Goal: Obtain resource: Download file/media

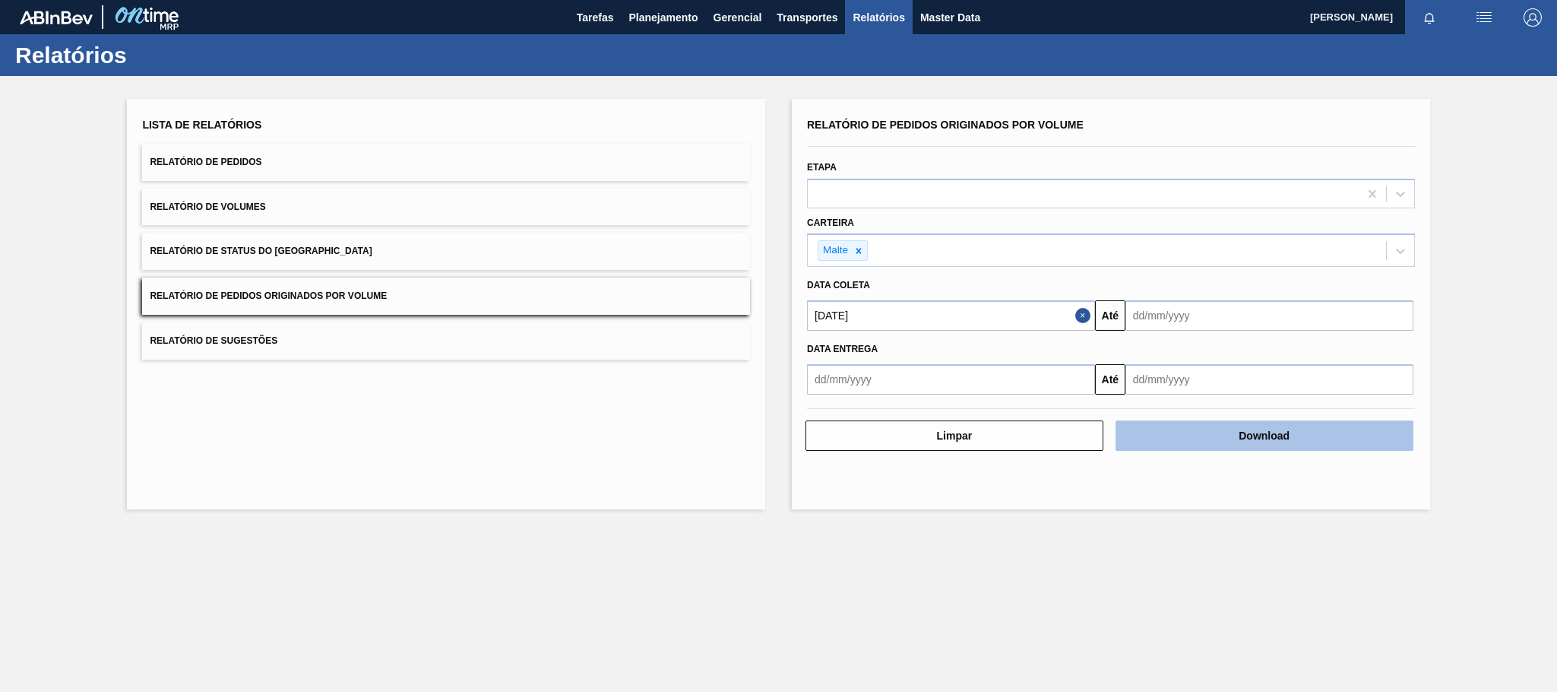
click at [1204, 439] on button "Download" at bounding box center [1265, 435] width 298 height 30
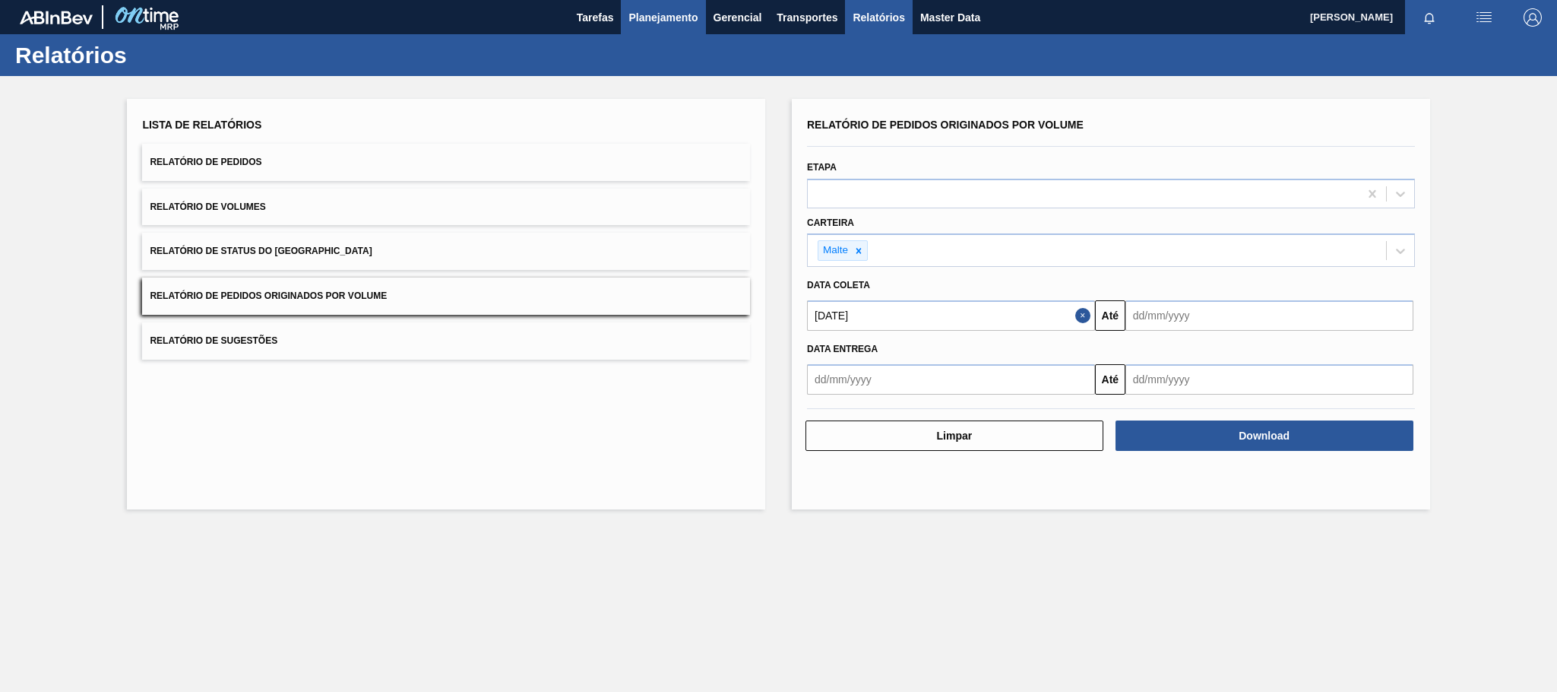
click at [651, 17] on span "Planejamento" at bounding box center [663, 17] width 69 height 18
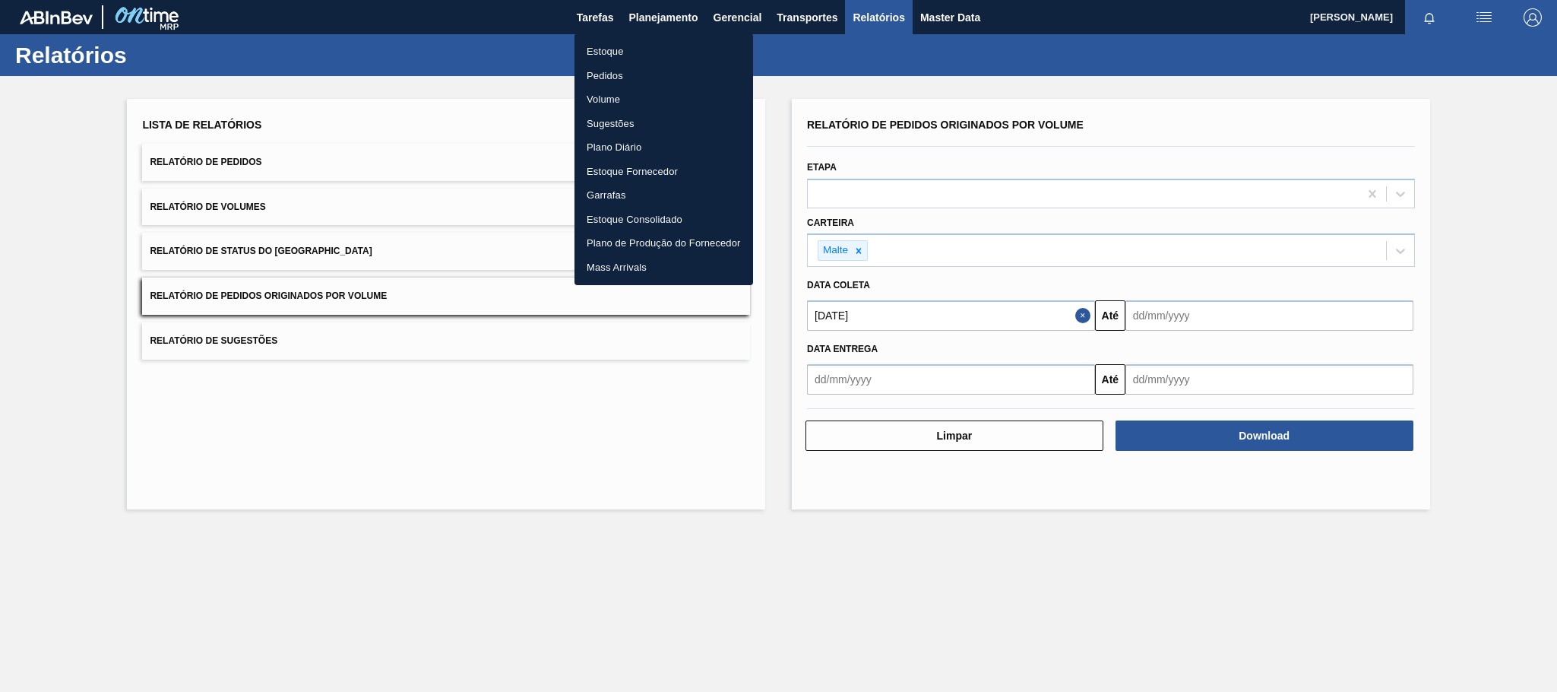
click at [625, 46] on li "Estoque" at bounding box center [664, 52] width 179 height 24
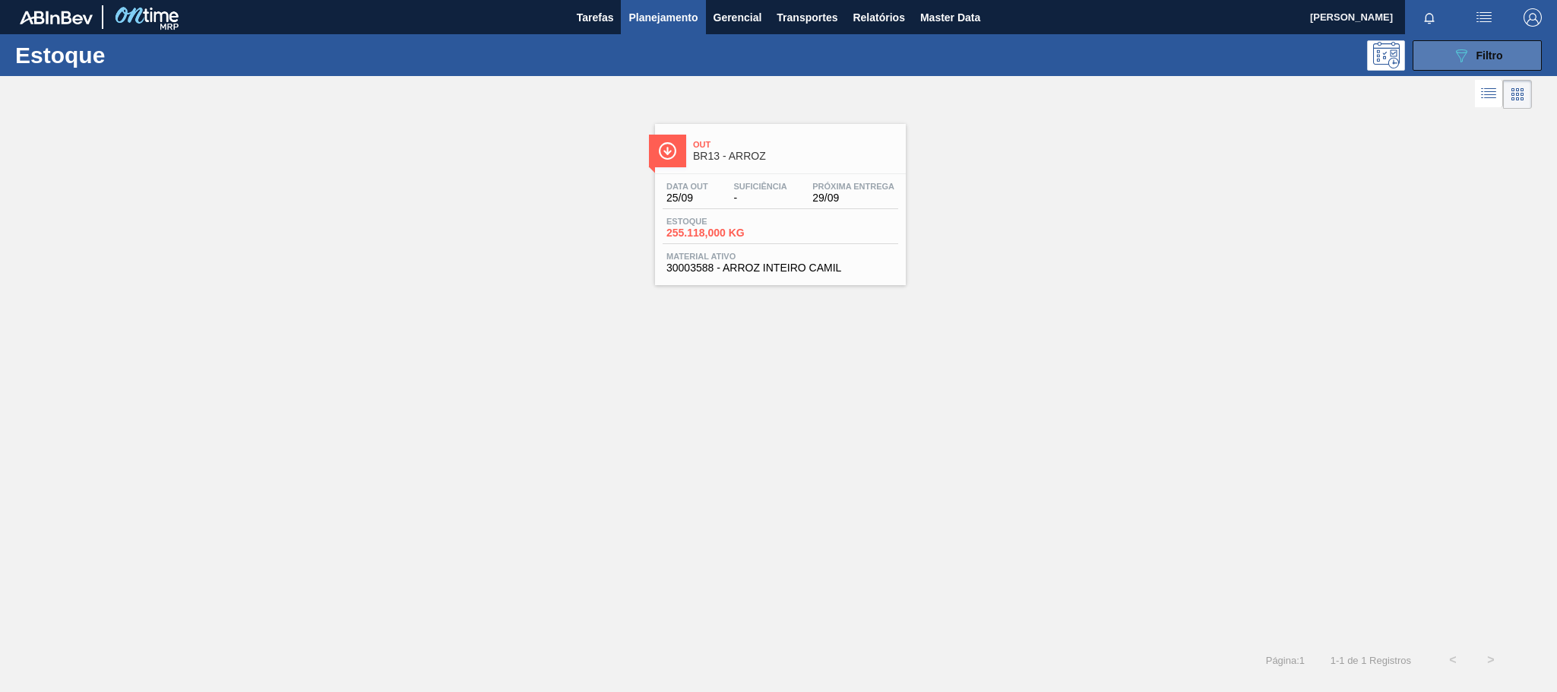
click at [1467, 55] on icon "089F7B8B-B2A5-4AFE-B5C0-19BA573D28AC" at bounding box center [1461, 55] width 18 height 18
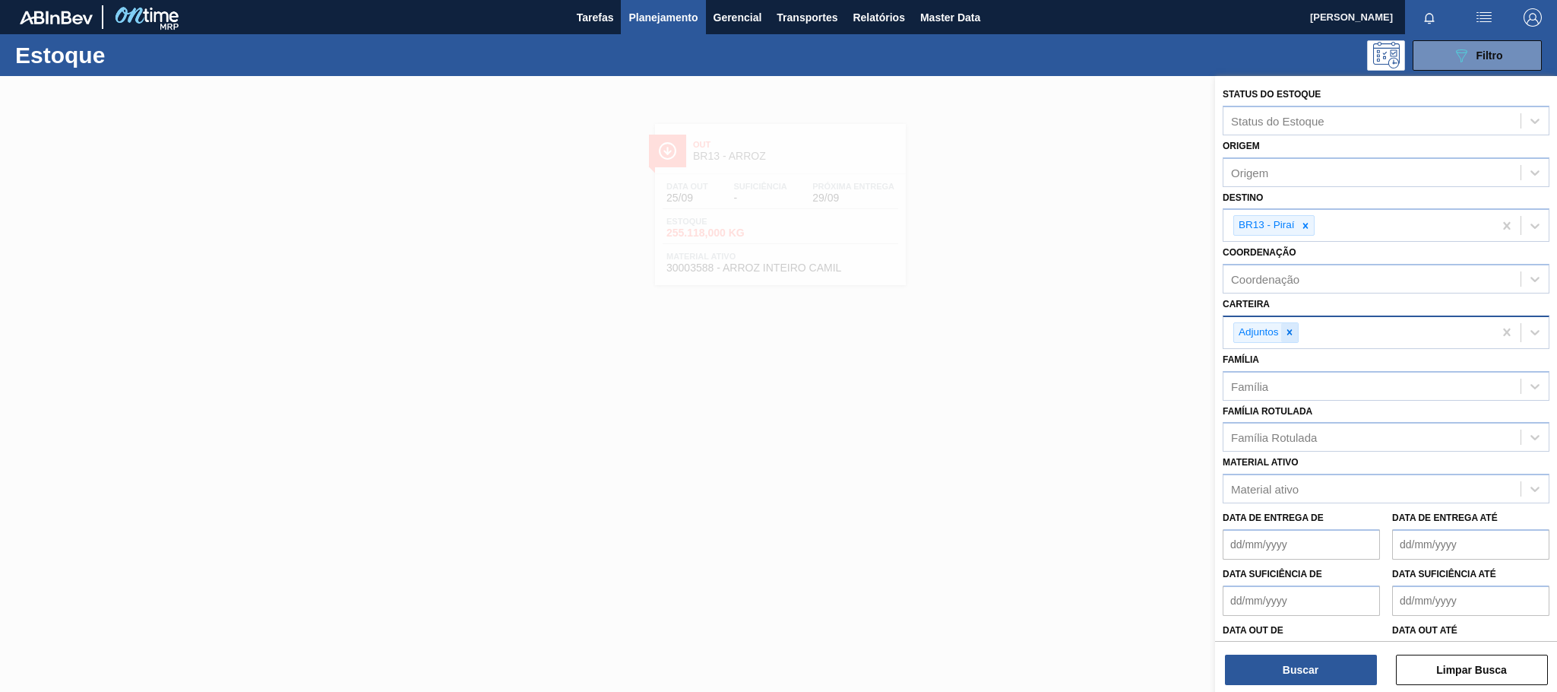
click at [1289, 336] on icon at bounding box center [1289, 332] width 11 height 11
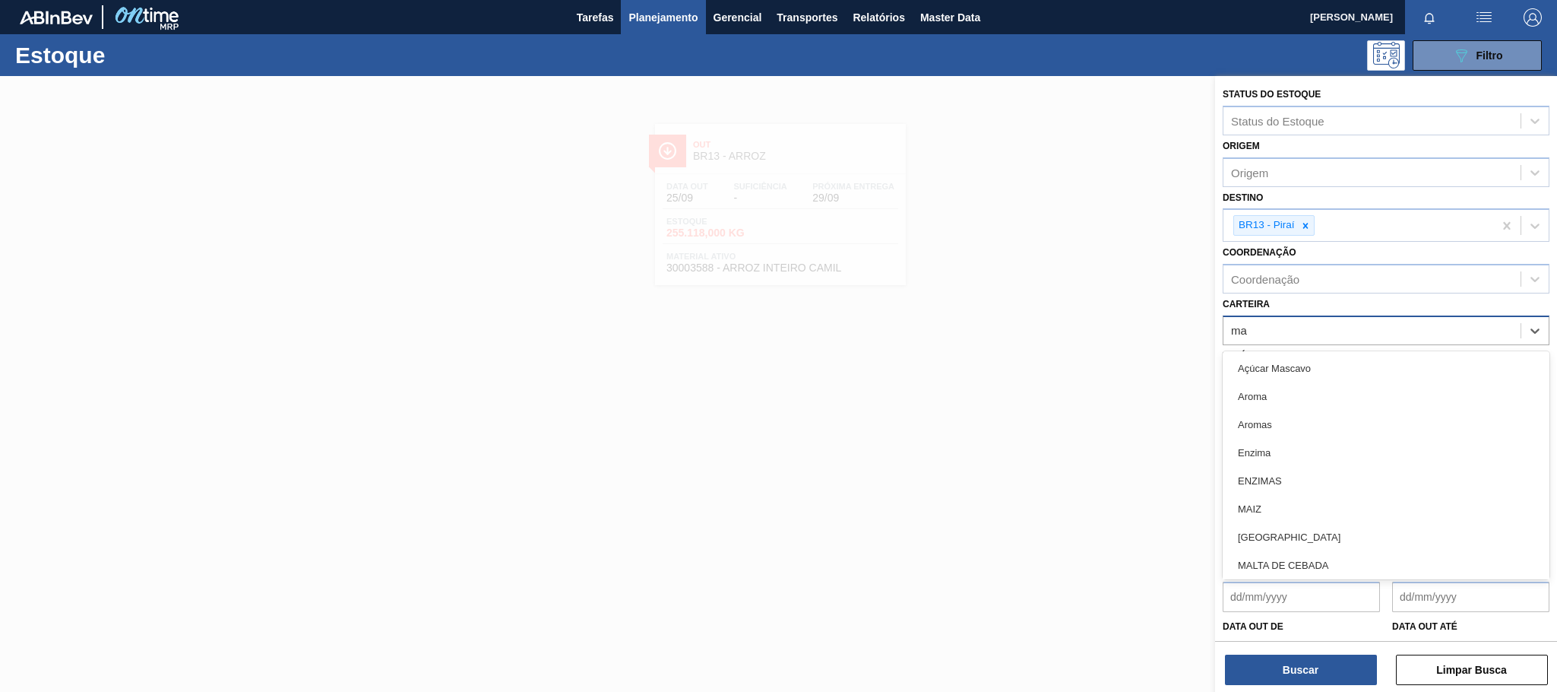
type input "mal"
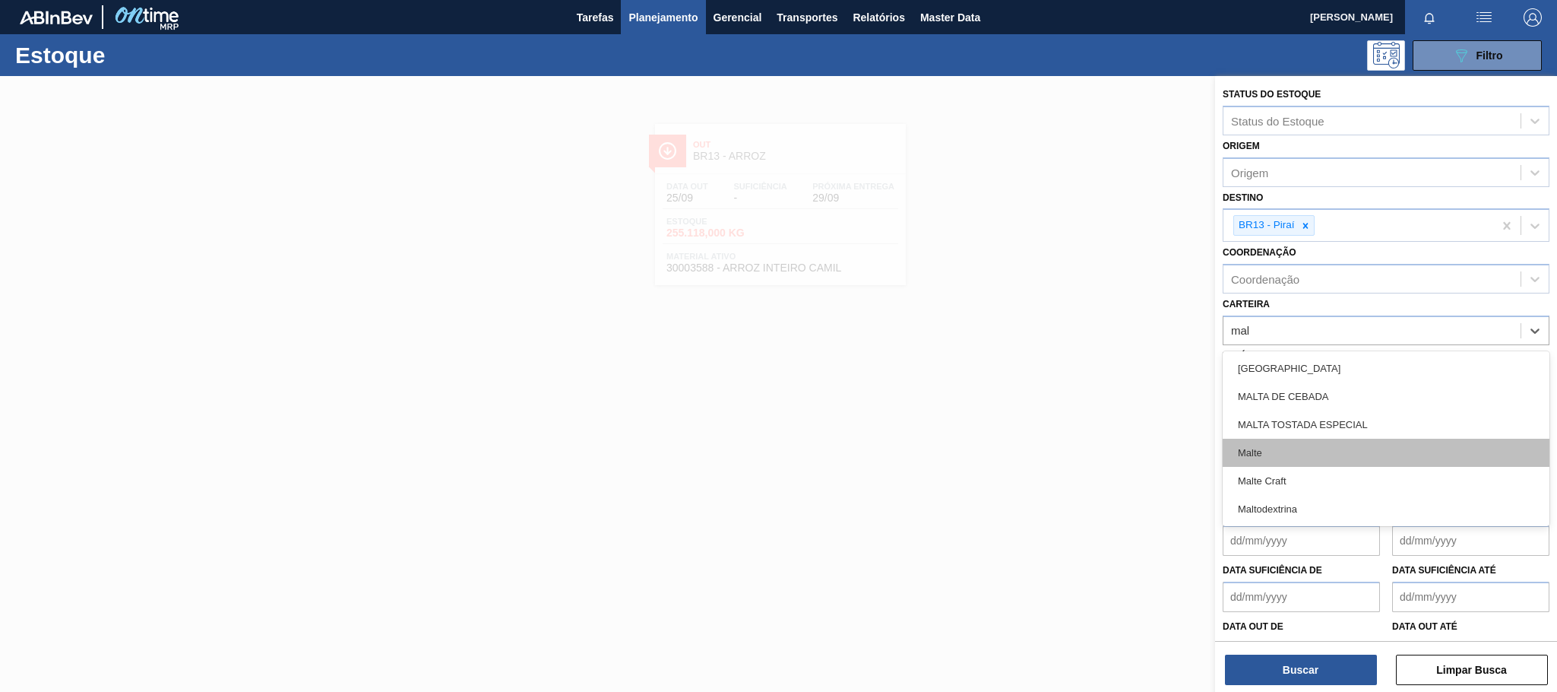
click at [1271, 457] on div "Malte" at bounding box center [1386, 453] width 327 height 28
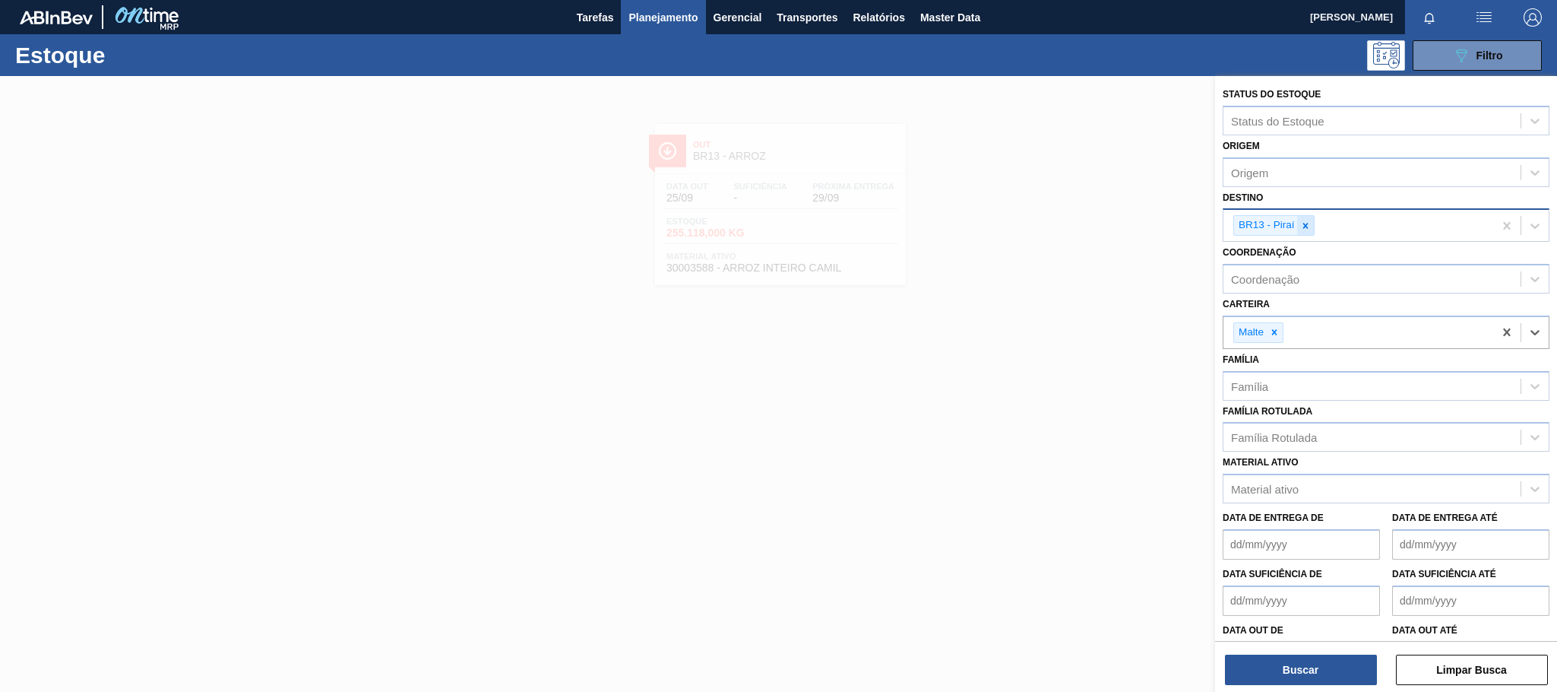
click at [1304, 223] on icon at bounding box center [1305, 225] width 5 height 5
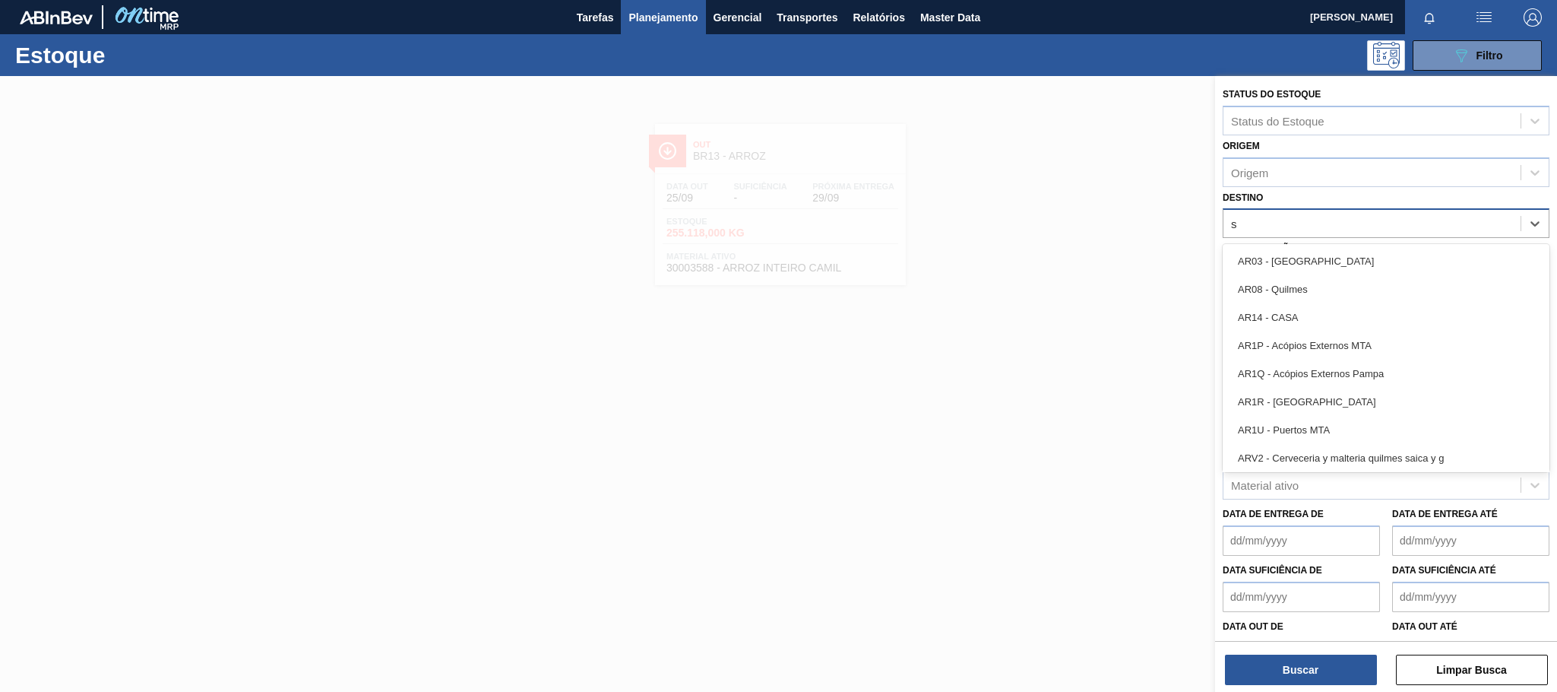
type input "sã"
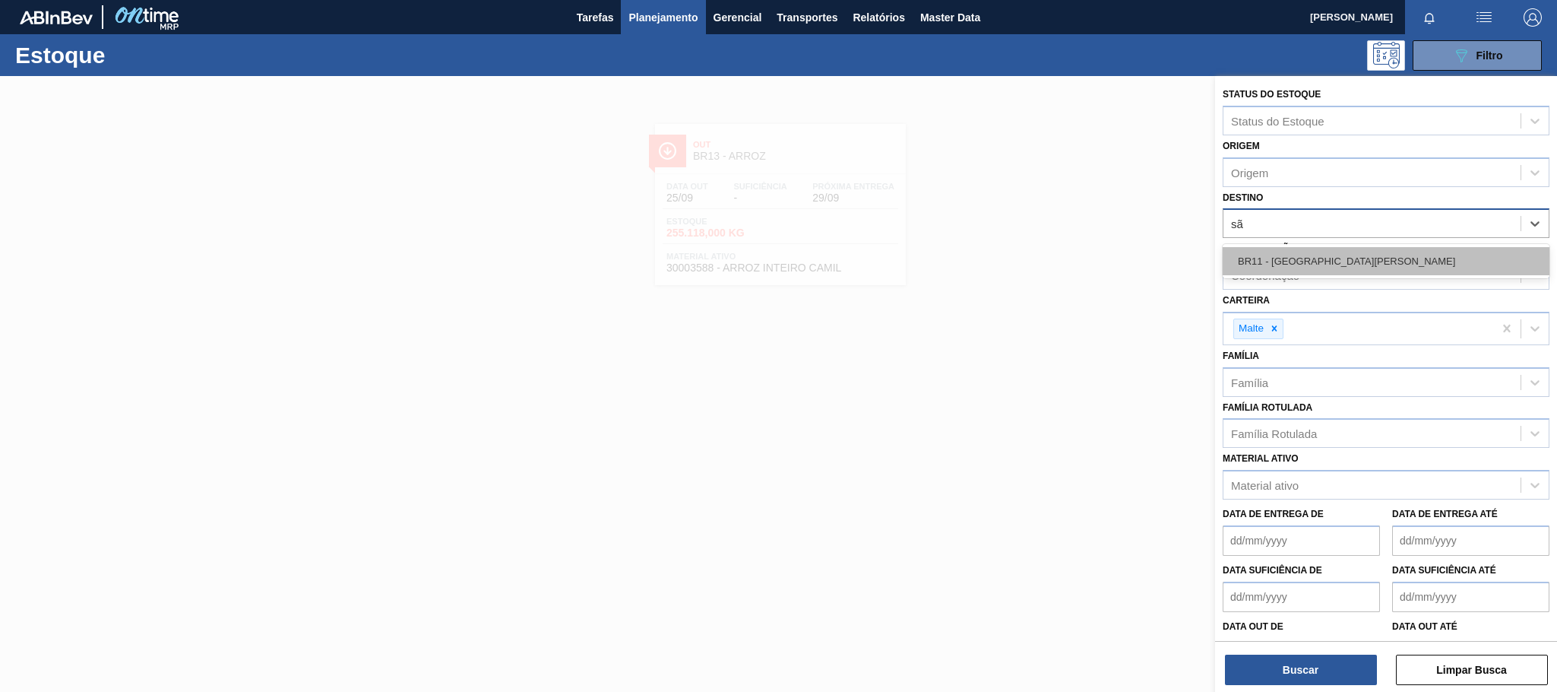
click at [1271, 267] on div "BR11 - São Luís" at bounding box center [1386, 261] width 327 height 28
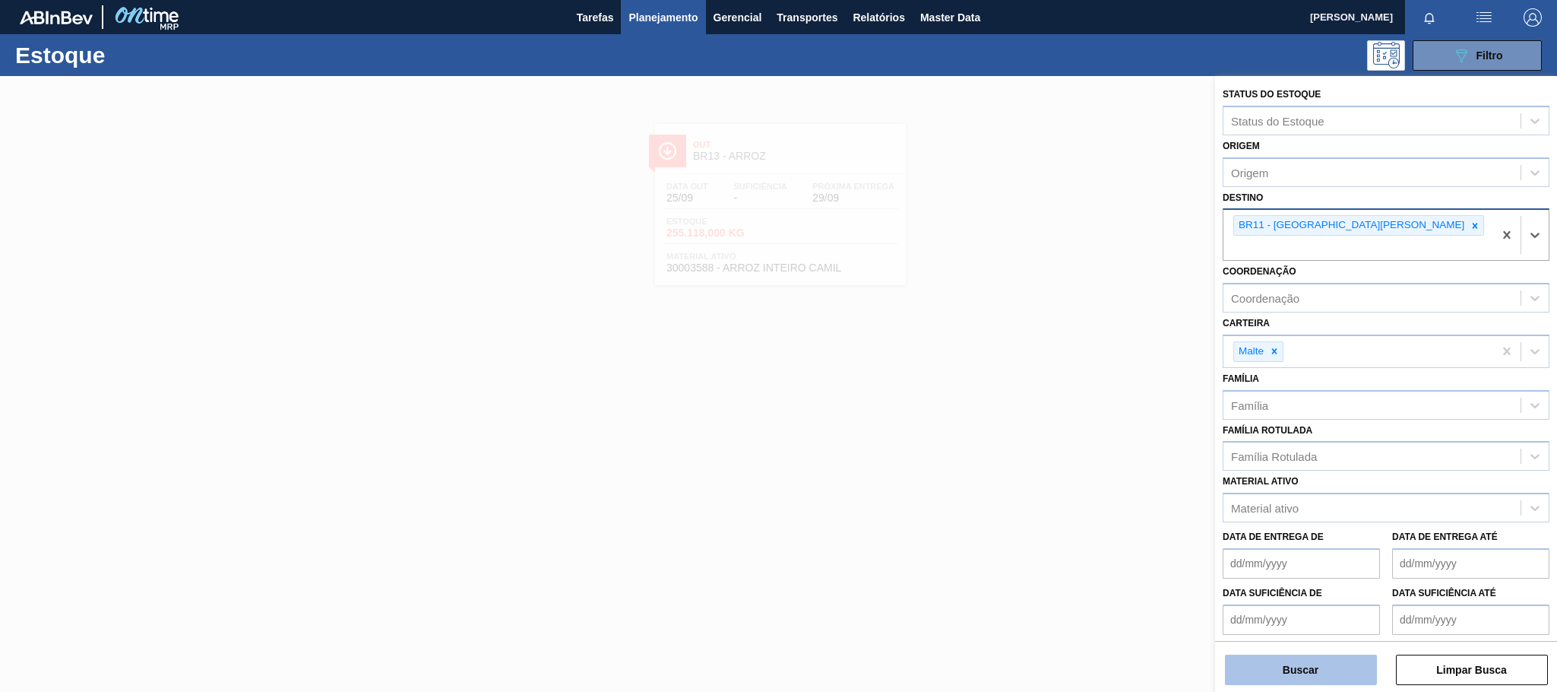
click at [1300, 669] on button "Buscar" at bounding box center [1301, 669] width 152 height 30
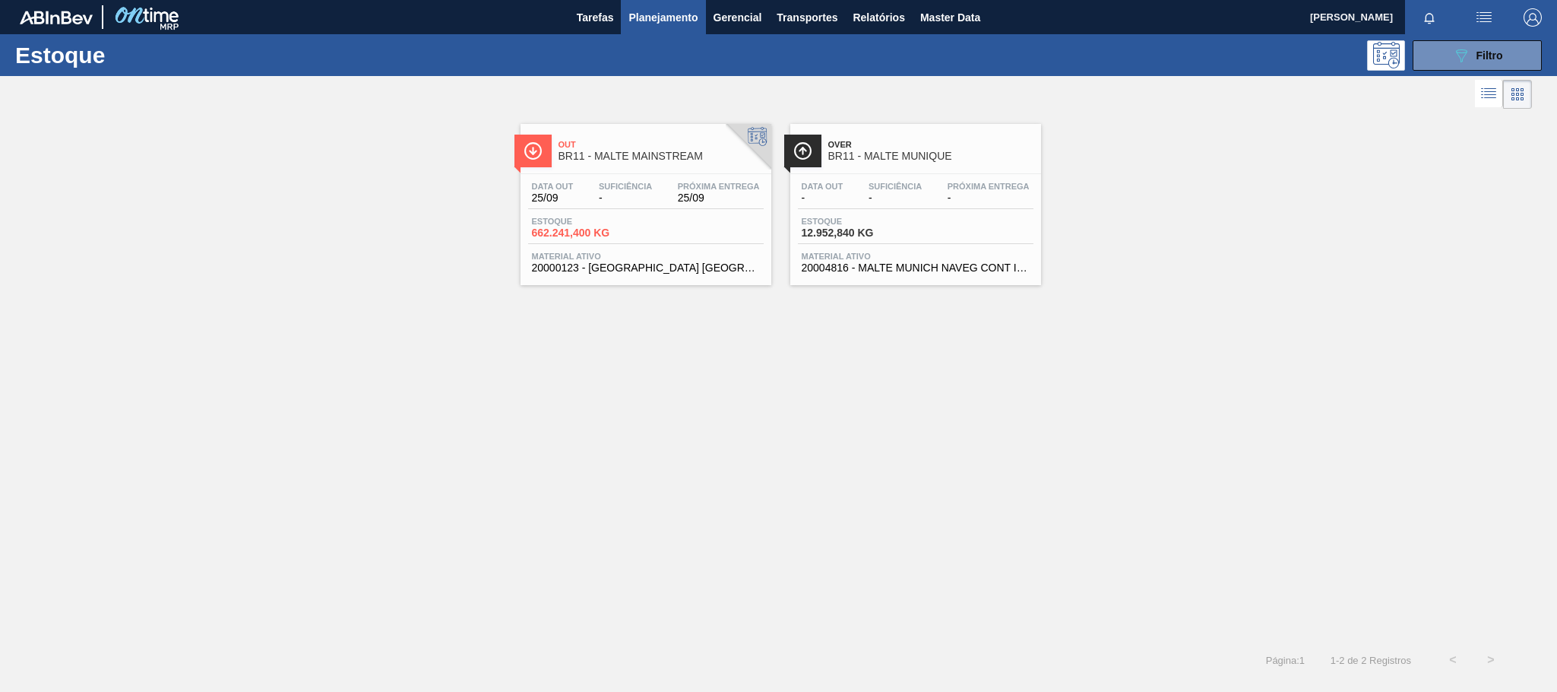
click at [673, 156] on span "BR11 - MALTE MAINSTREAM" at bounding box center [661, 155] width 205 height 11
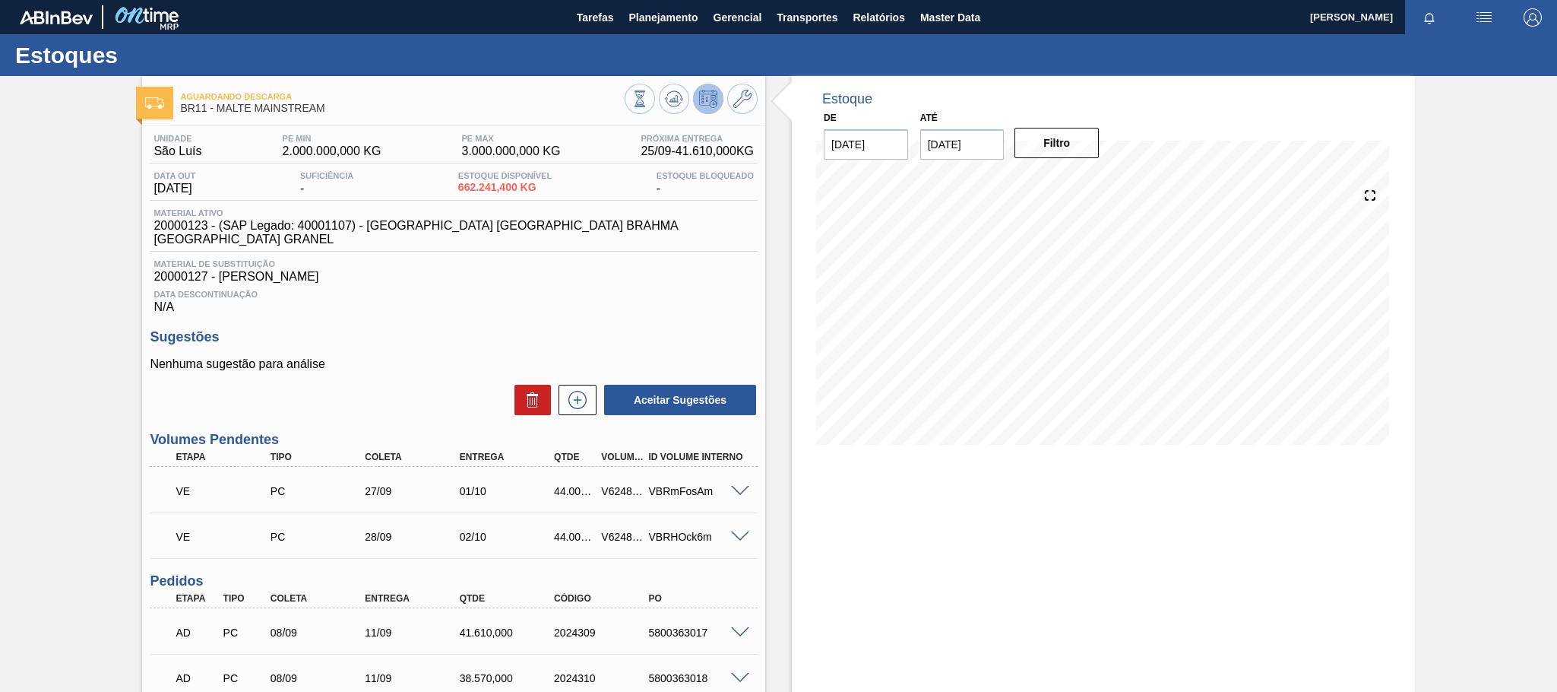
click at [566, 485] on div "44.000,000" at bounding box center [574, 491] width 49 height 12
click at [620, 486] on div "V624894" at bounding box center [621, 491] width 49 height 12
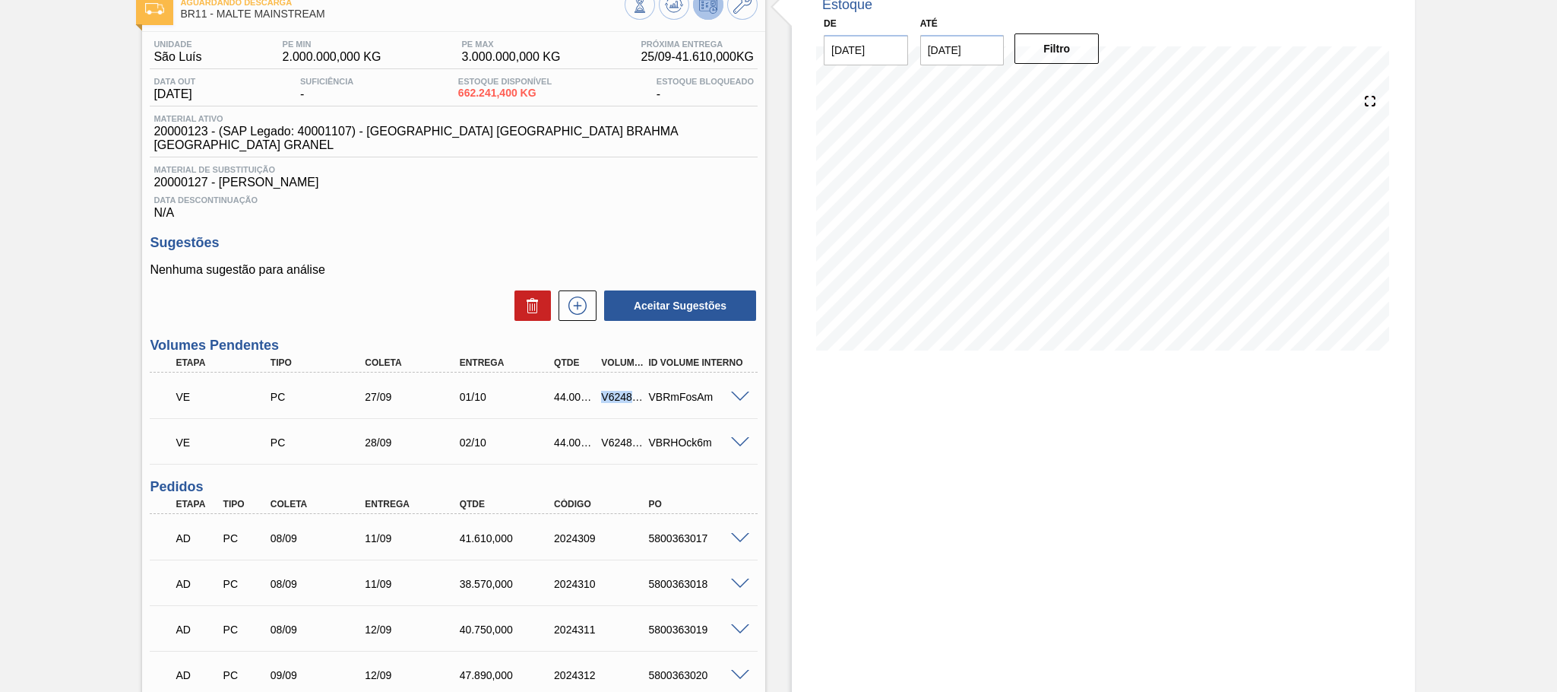
copy div "V624894"
click at [611, 436] on div "V624895" at bounding box center [621, 442] width 49 height 12
copy div "V624895"
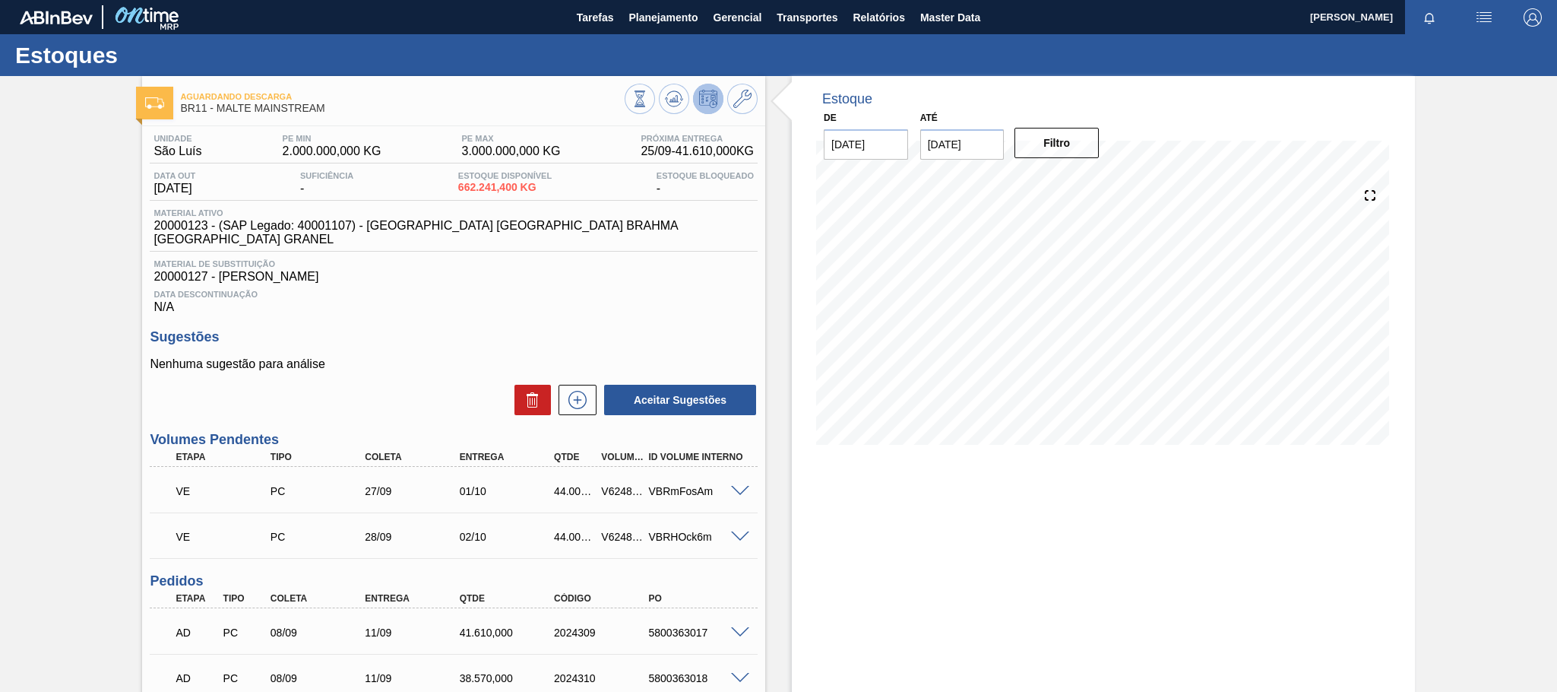
click at [377, 485] on div "27/09" at bounding box center [414, 491] width 106 height 12
click at [623, 485] on div "V624894" at bounding box center [621, 491] width 49 height 12
copy div "V624894"
click at [619, 530] on div "V624895" at bounding box center [621, 536] width 49 height 12
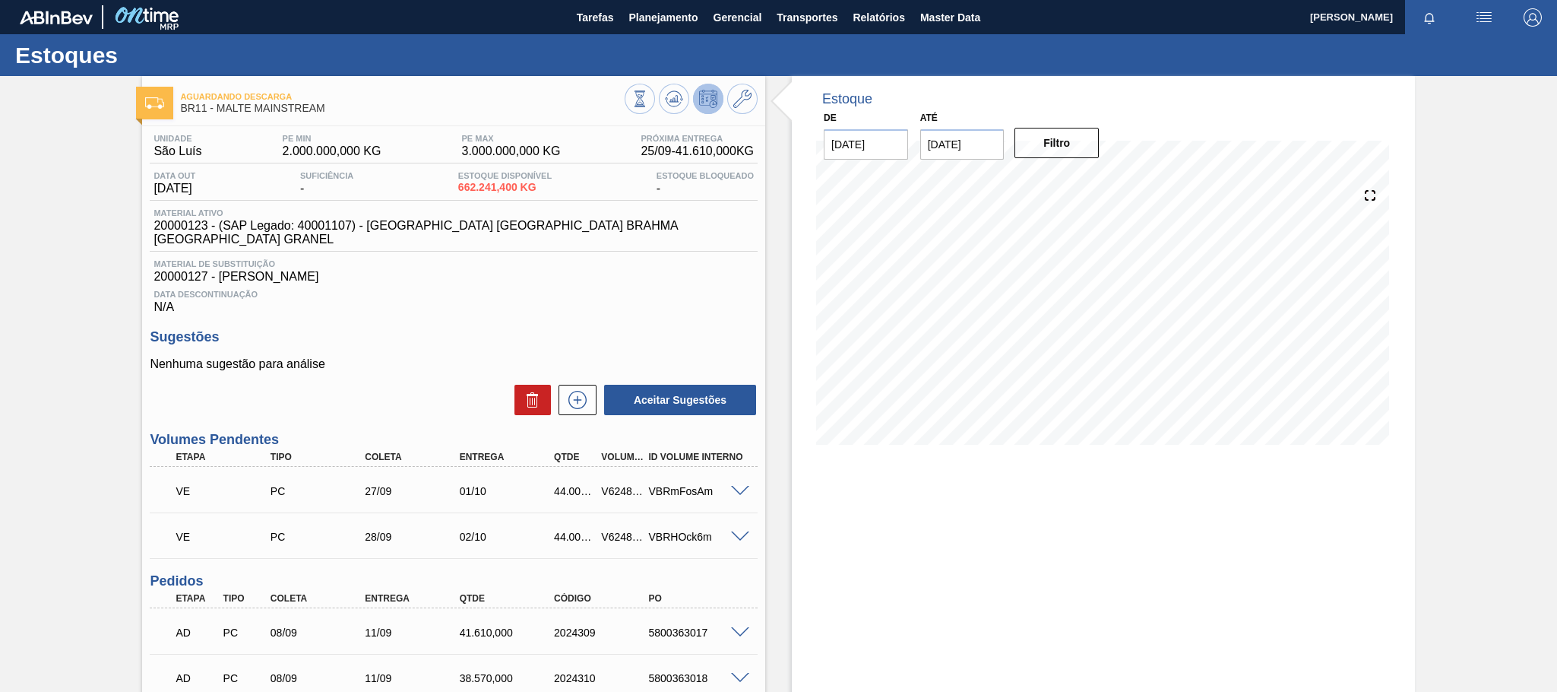
click at [616, 530] on div "V624895" at bounding box center [621, 536] width 49 height 12
copy div "V624895"
click at [575, 486] on div "44.000,000" at bounding box center [574, 491] width 49 height 12
click at [619, 485] on div "V624894" at bounding box center [621, 491] width 49 height 12
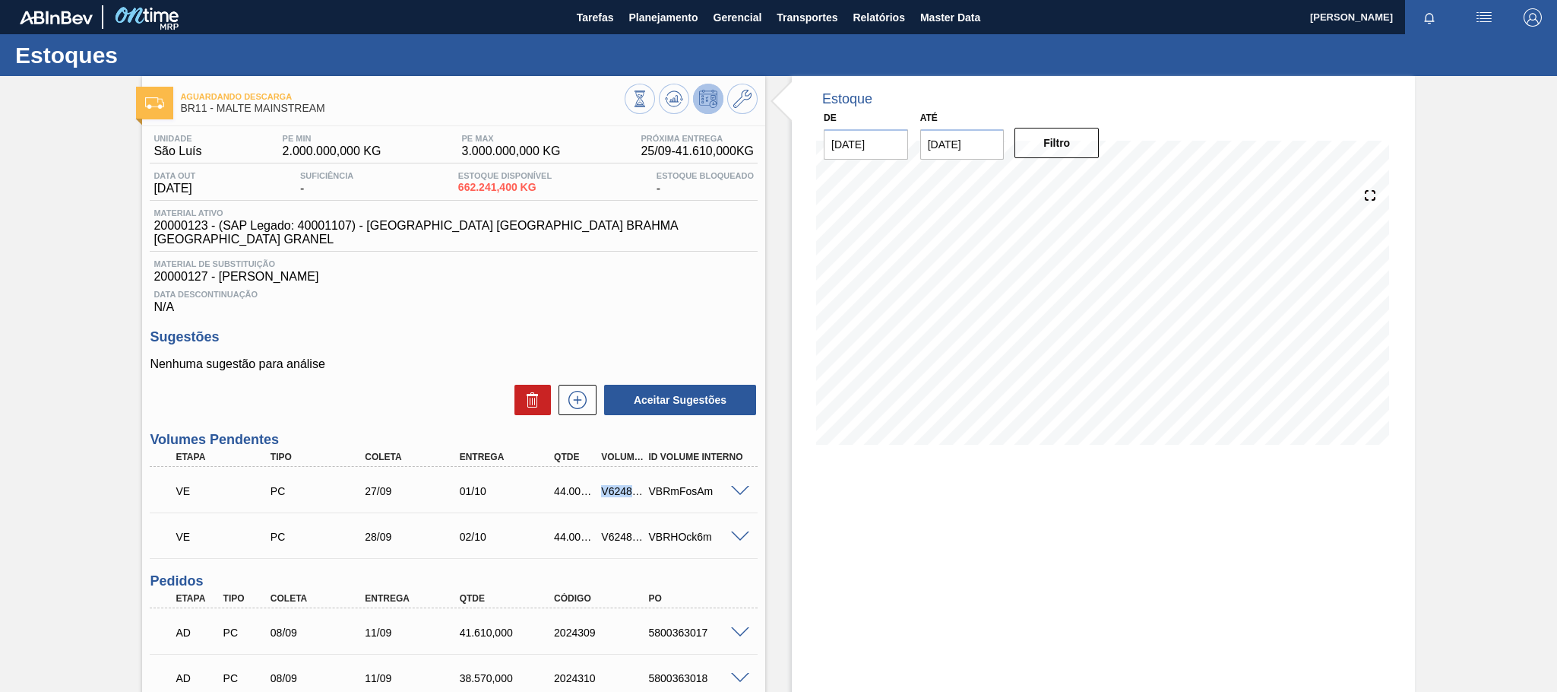
click at [619, 485] on div "V624894" at bounding box center [621, 491] width 49 height 12
click at [616, 530] on div "V624895" at bounding box center [621, 536] width 49 height 12
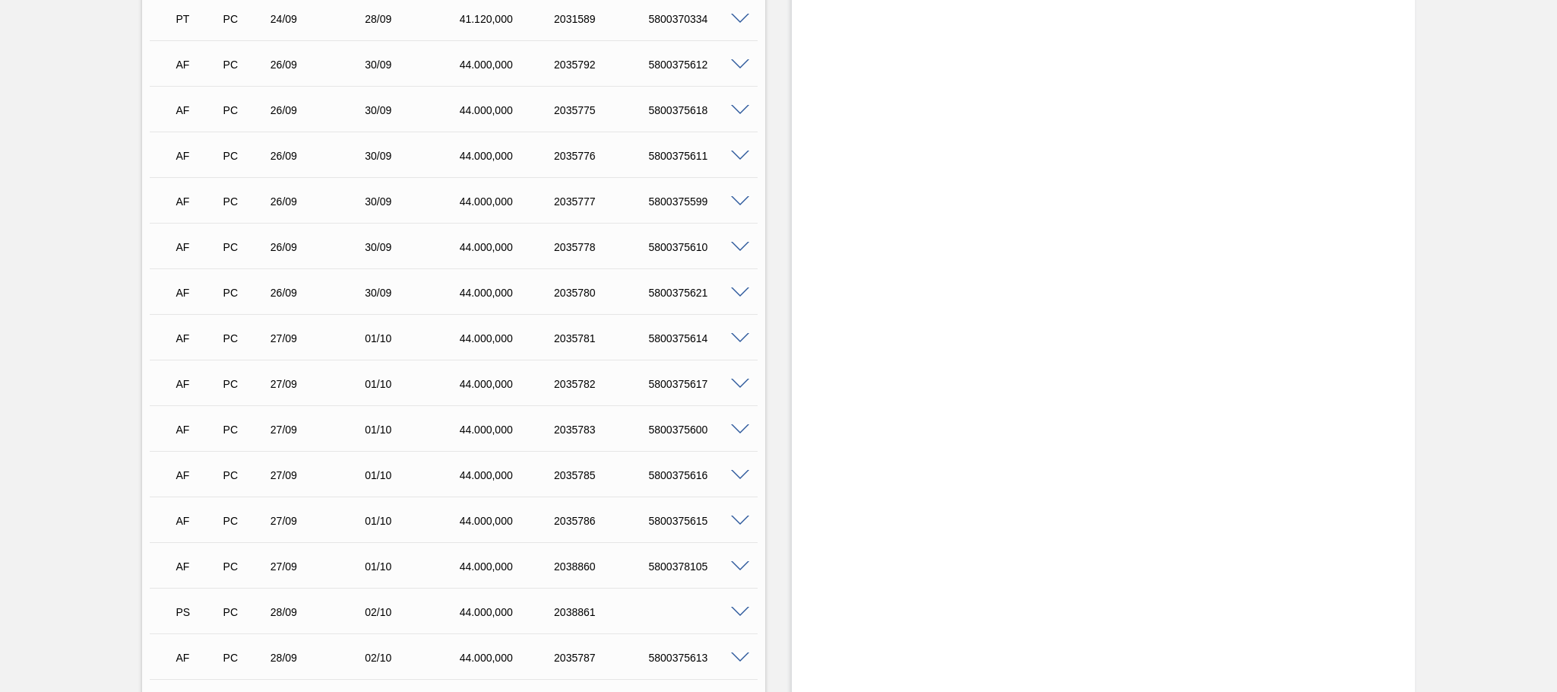
scroll to position [2037, 0]
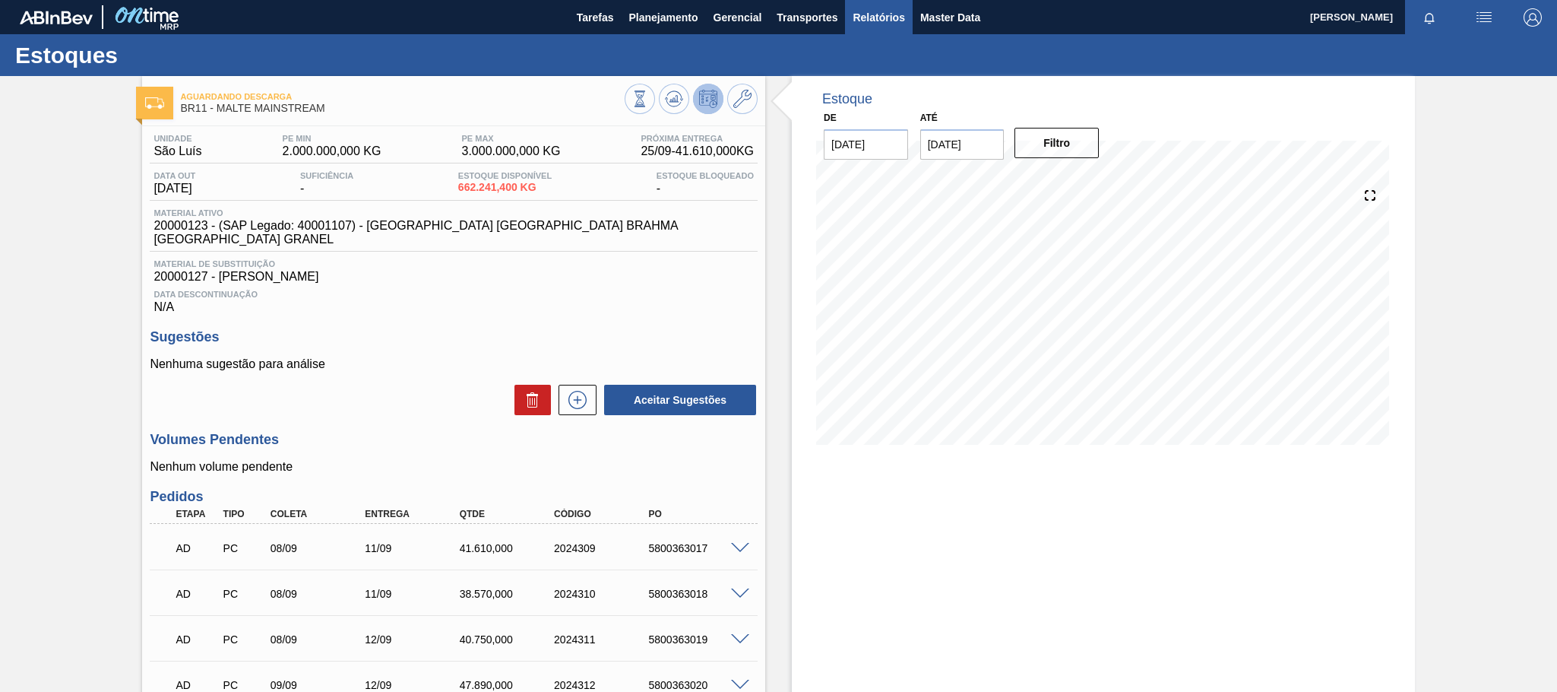
click at [888, 17] on span "Relatórios" at bounding box center [879, 17] width 52 height 18
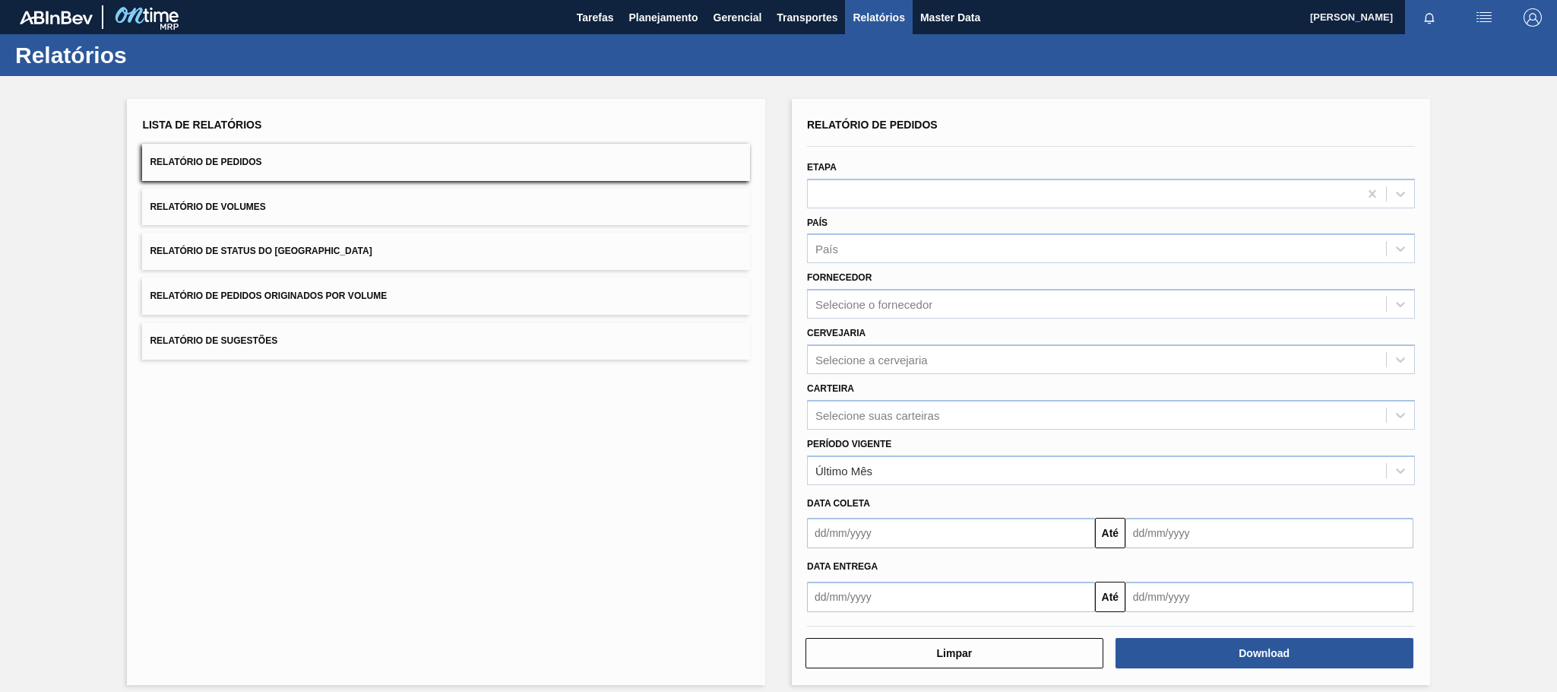
click at [372, 295] on span "Relatório de Pedidos Originados por Volume" at bounding box center [268, 295] width 237 height 11
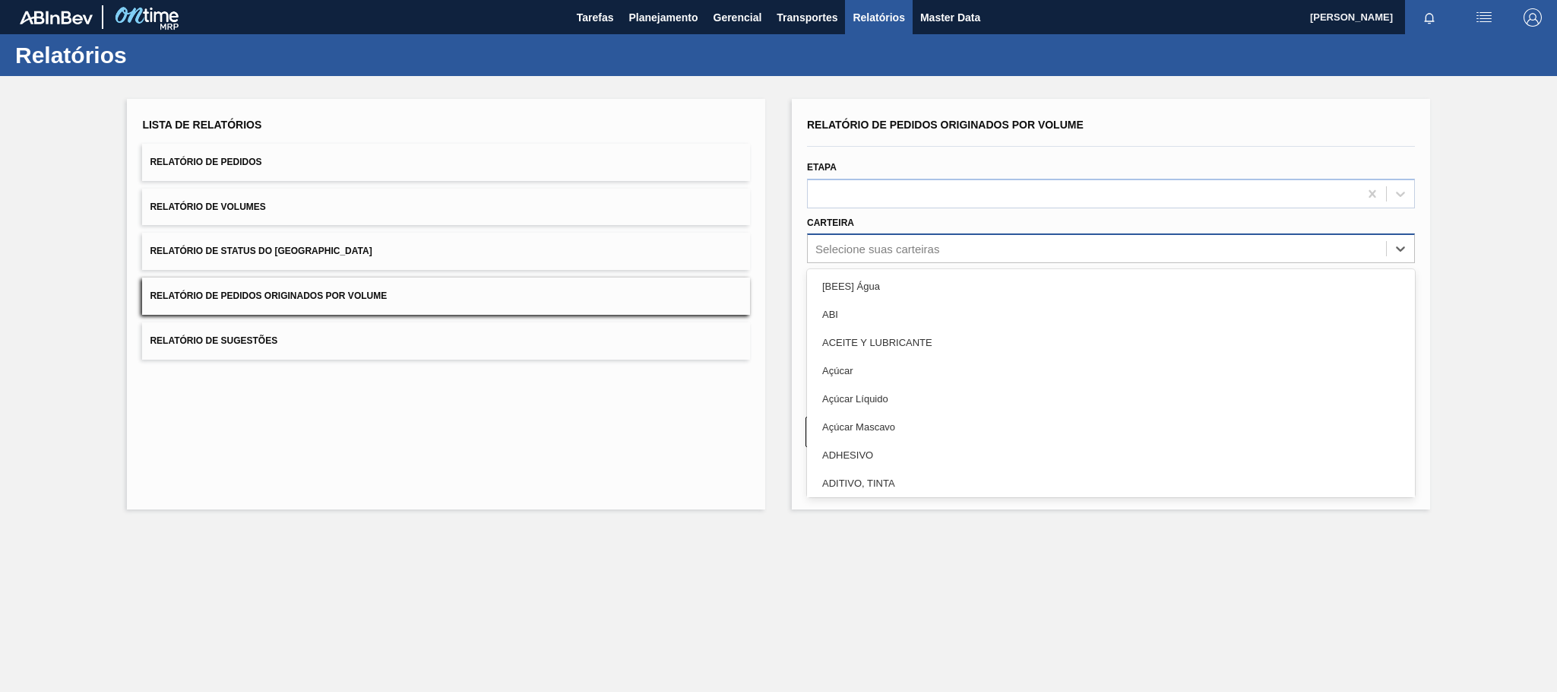
click at [860, 253] on div "Selecione suas carteiras" at bounding box center [877, 248] width 124 height 13
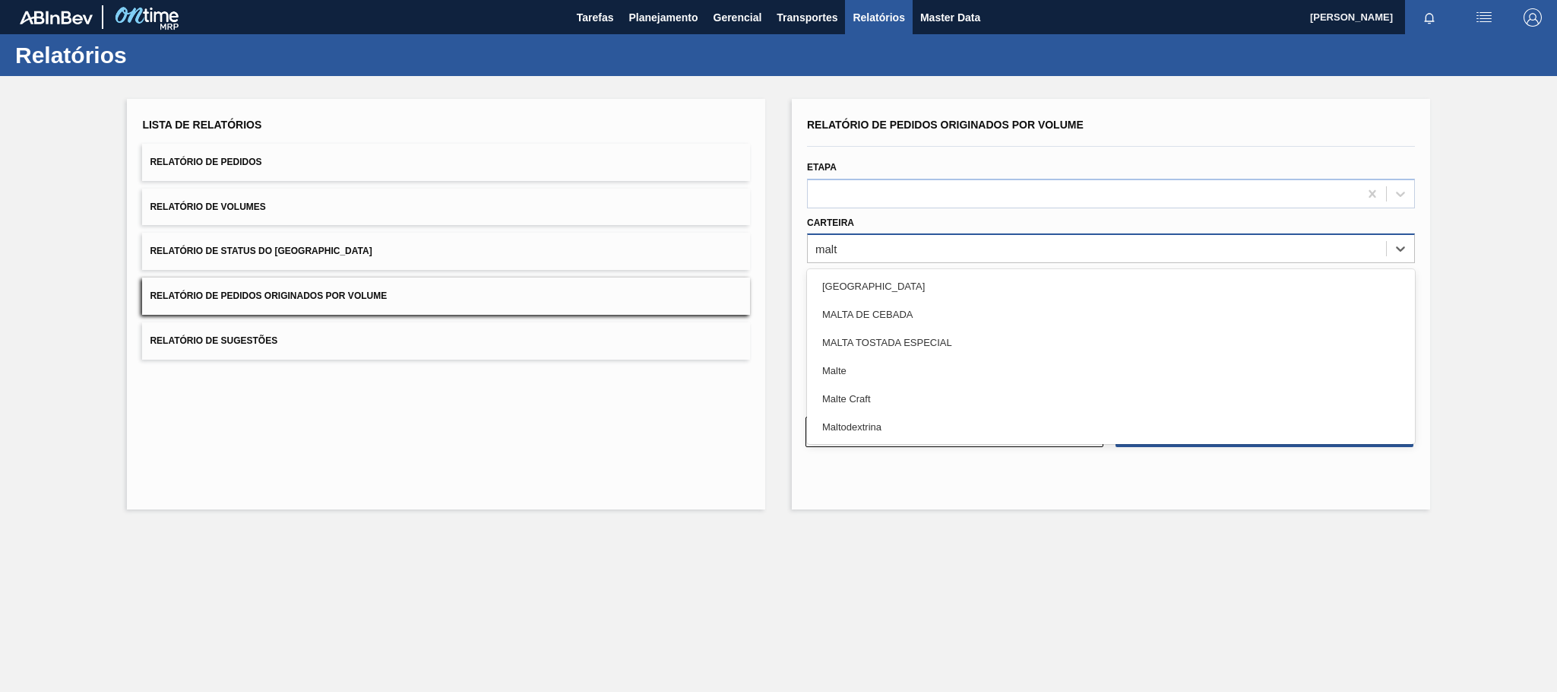
type input "malte"
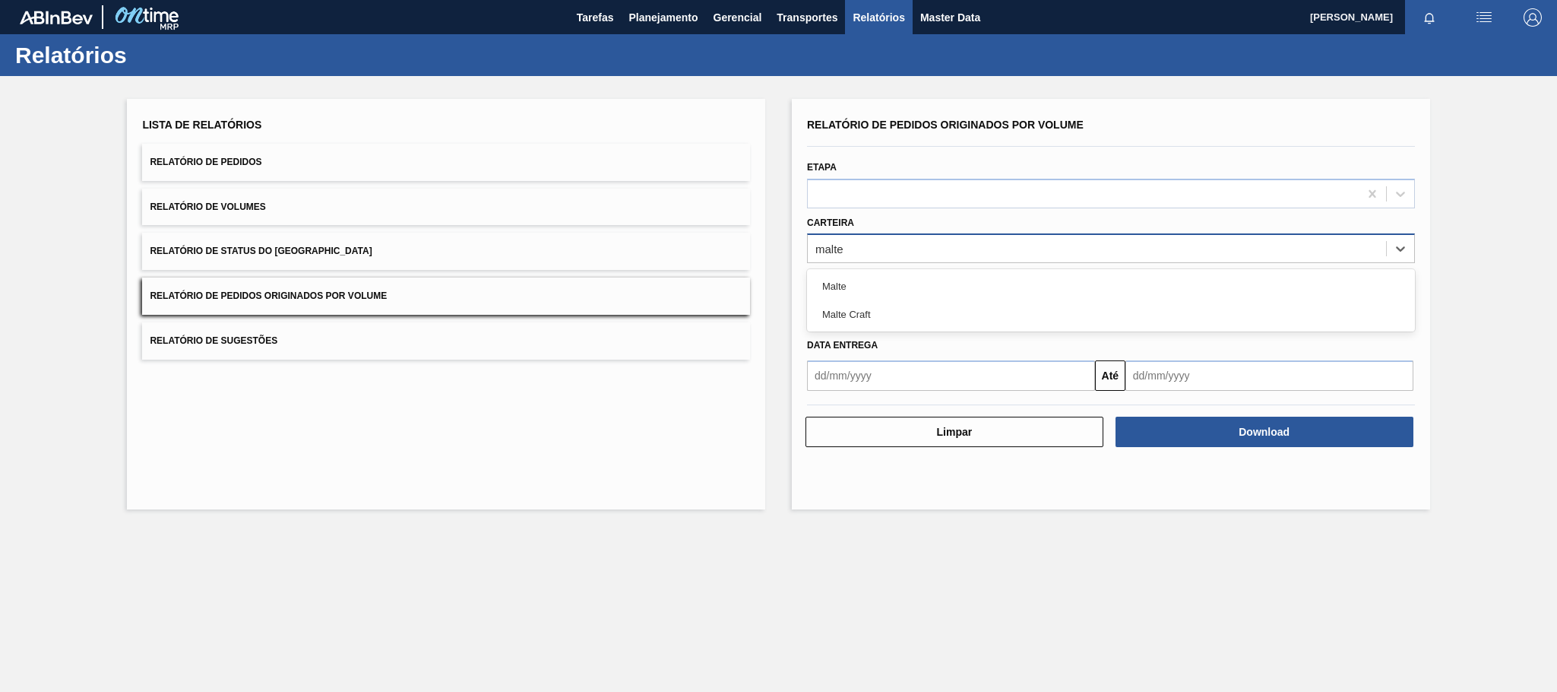
click at [835, 278] on div "Malte" at bounding box center [1111, 286] width 608 height 28
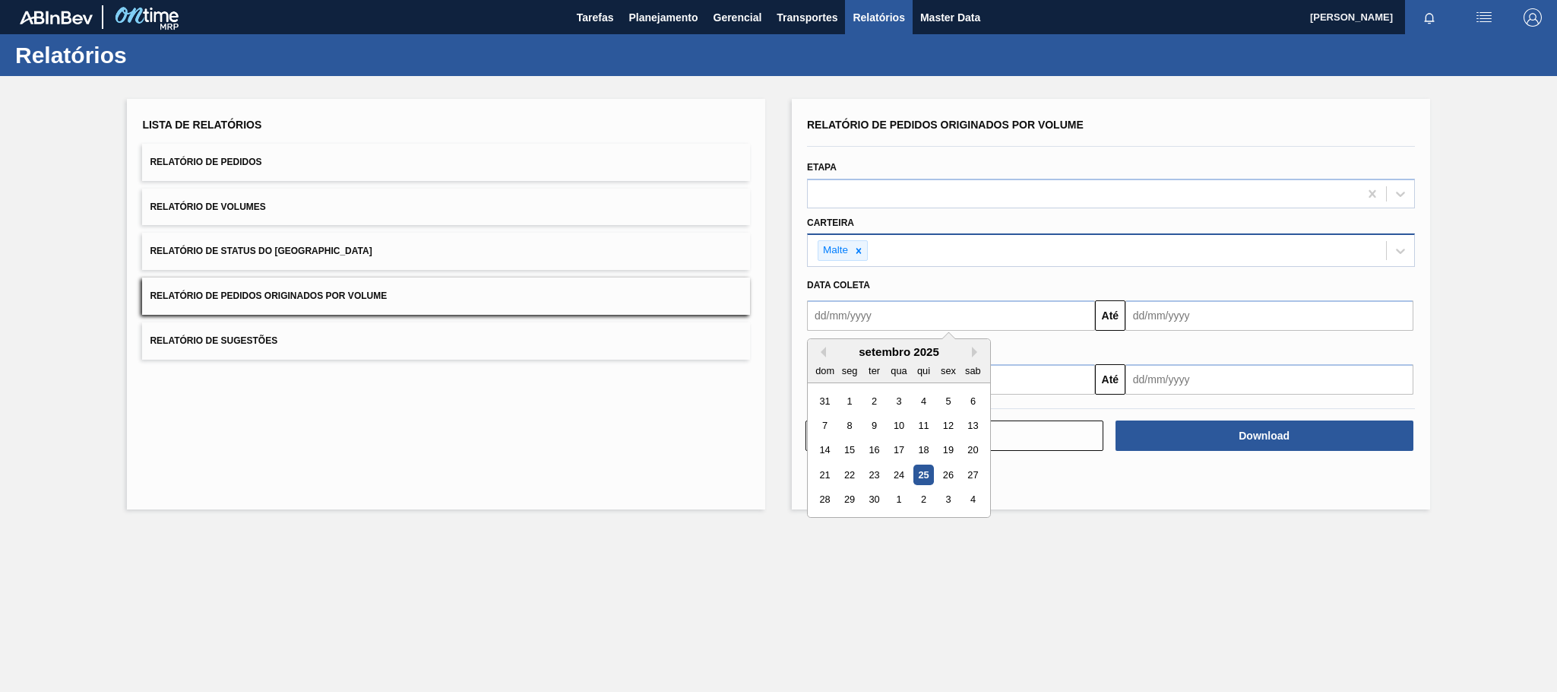
drag, startPoint x: 867, startPoint y: 325, endPoint x: 881, endPoint y: 326, distance: 13.8
click at [867, 325] on input "text" at bounding box center [951, 315] width 288 height 30
type input "[DATE]"
click at [899, 404] on div "1" at bounding box center [898, 401] width 21 height 21
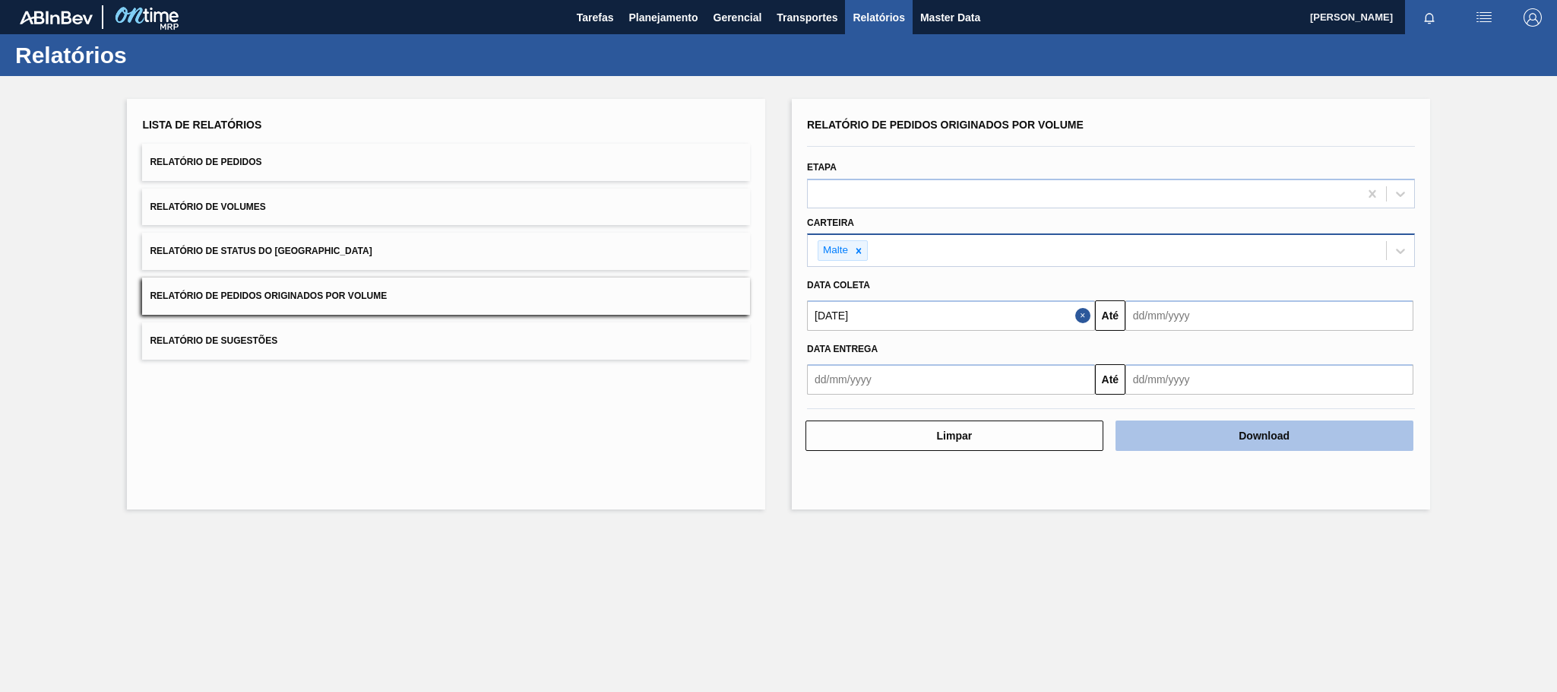
click at [1216, 431] on button "Download" at bounding box center [1265, 435] width 298 height 30
